Goal: Find specific page/section: Find specific page/section

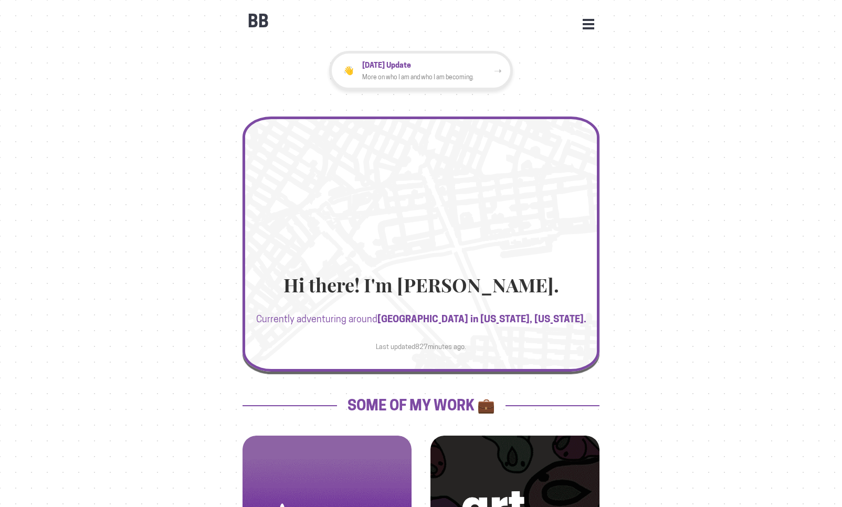
click at [584, 30] on div "BB Open Menu HOME STATS WORK JOURNEYS UPDATES CONTACT FACEBOOK INSTAGRAM LINKED…" at bounding box center [420, 16] width 357 height 31
click at [585, 27] on button "Open Menu" at bounding box center [588, 23] width 12 height 9
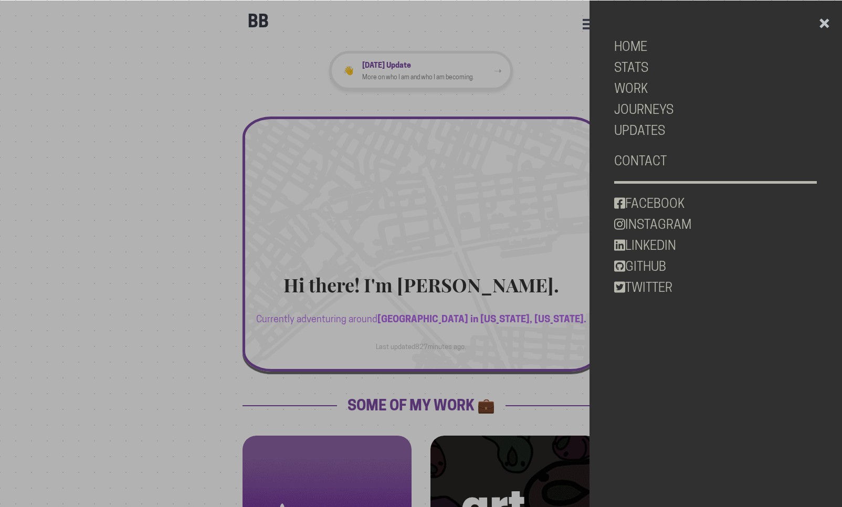
click at [568, 33] on div at bounding box center [421, 254] width 842 height 507
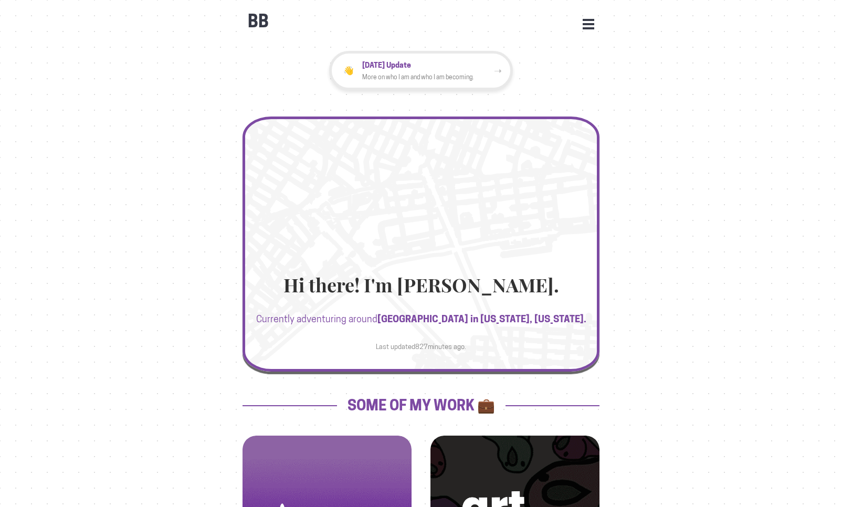
click at [584, 29] on div "BB Open Menu HOME STATS WORK JOURNEYS UPDATES CONTACT FACEBOOK INSTAGRAM LINKED…" at bounding box center [420, 16] width 357 height 31
click at [585, 27] on button "Open Menu" at bounding box center [588, 23] width 12 height 9
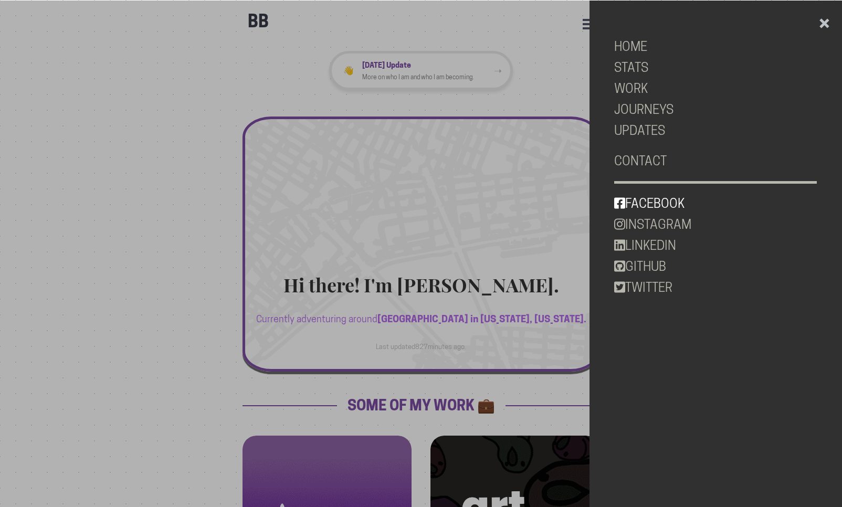
click at [646, 207] on link "FACEBOOK" at bounding box center [715, 203] width 203 height 21
click at [643, 221] on link "INSTAGRAM" at bounding box center [715, 224] width 203 height 21
click at [627, 282] on link "TWITTER" at bounding box center [715, 287] width 203 height 21
click at [83, 302] on div at bounding box center [421, 254] width 842 height 507
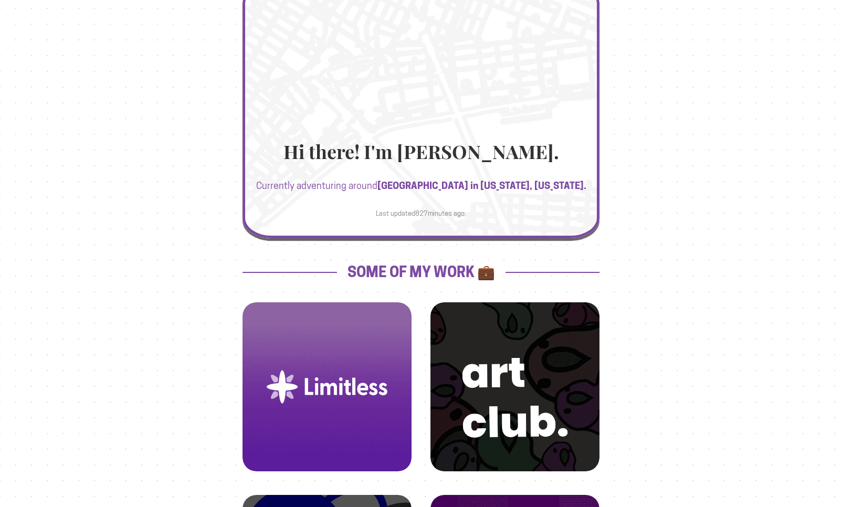
scroll to position [250, 0]
